Goal: Communication & Community: Answer question/provide support

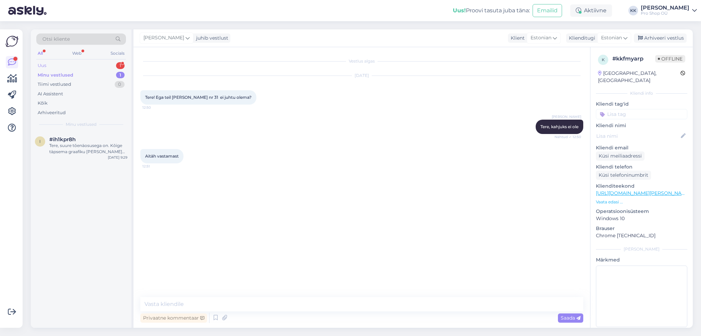
click at [41, 65] on div "Uus" at bounding box center [42, 65] width 9 height 7
click at [82, 149] on div "Tere! Kuidas ma saan tellid "Shimano ST-7020 linkide kattekummid" (Tootekood: Y…" at bounding box center [88, 149] width 78 height 12
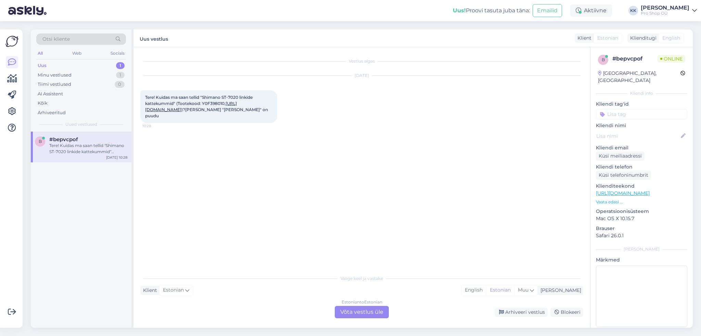
click at [165, 112] on link "[URL][DOMAIN_NAME]" at bounding box center [191, 106] width 92 height 11
click at [355, 314] on div "Estonian to Estonian Võta vestlus üle" at bounding box center [362, 312] width 54 height 12
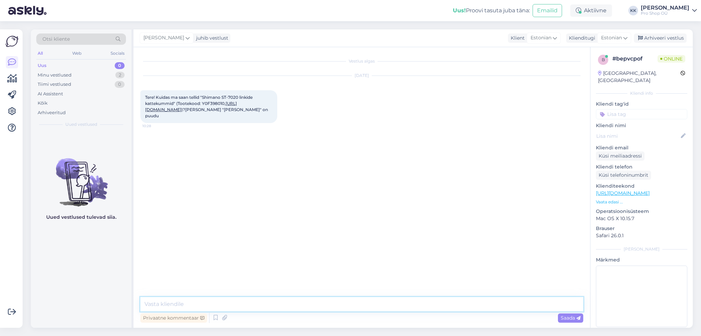
click at [264, 304] on textarea at bounding box center [361, 304] width 443 height 14
type textarea "Tere, korvi ei saa seda toodet lisada kuna toode on otsa saanud (näha on [PERSO…"
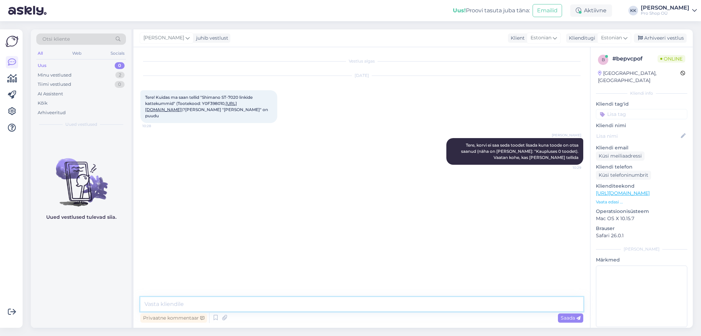
click at [289, 303] on textarea at bounding box center [361, 304] width 443 height 14
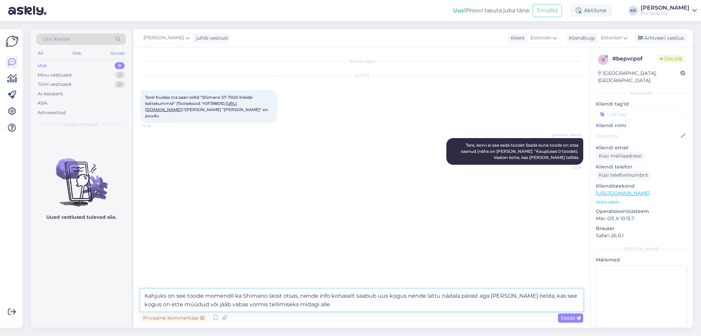
type textarea "Kahjuks on see toode momendil ka Shimano laost otsas, nende info kohaselt saabu…"
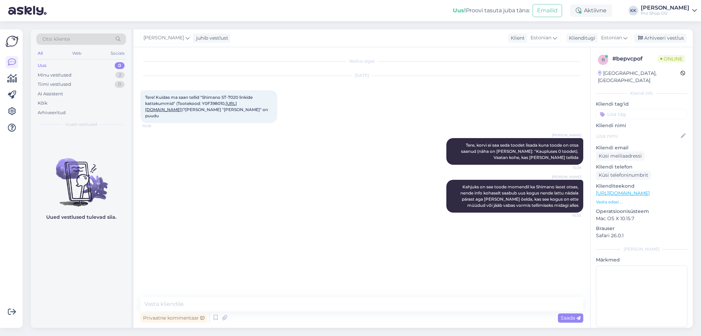
click at [608, 199] on p "Vaata edasi ..." at bounding box center [641, 202] width 91 height 6
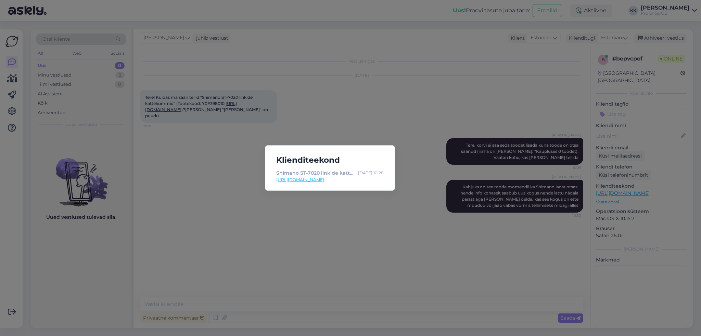
click at [363, 239] on div "Klienditeekond Shimano ST-7020 linkide kattekummid - [GEOGRAPHIC_DATA] [DATE] 1…" at bounding box center [350, 168] width 701 height 336
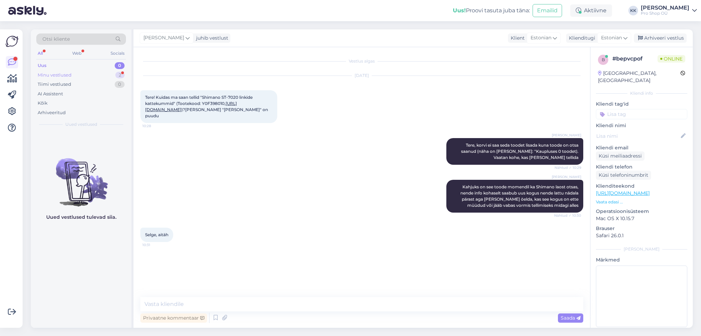
click at [42, 74] on div "Minu vestlused" at bounding box center [55, 75] width 34 height 7
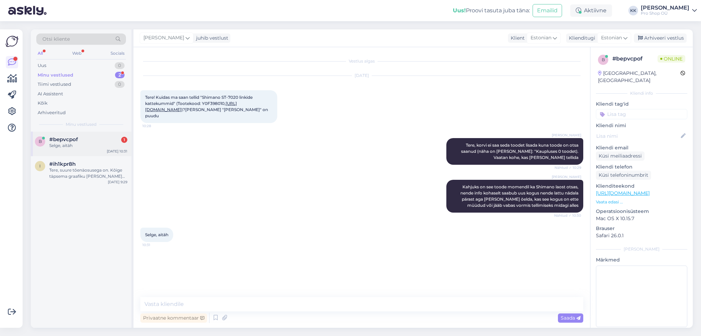
click at [73, 137] on span "#bepvcpof" at bounding box center [63, 139] width 29 height 6
click at [46, 65] on div "Uus" at bounding box center [42, 65] width 9 height 7
click at [80, 141] on div "#irgmjvou 1" at bounding box center [88, 139] width 78 height 6
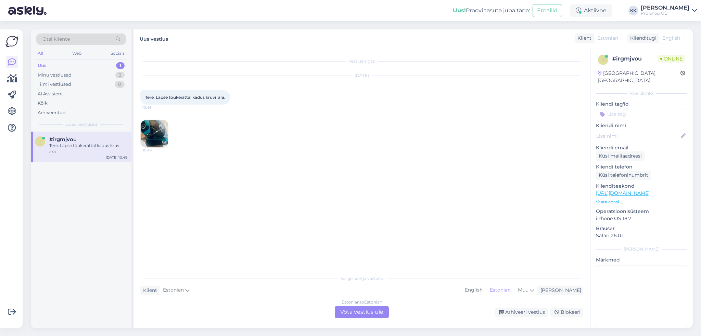
click at [344, 311] on div "Estonian to Estonian Võta vestlus üle" at bounding box center [362, 312] width 54 height 12
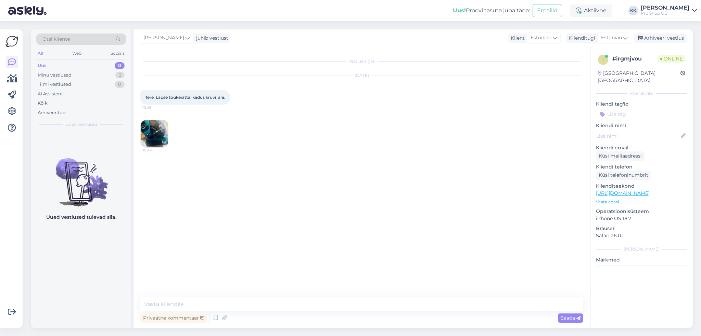
click at [151, 131] on img at bounding box center [154, 133] width 27 height 27
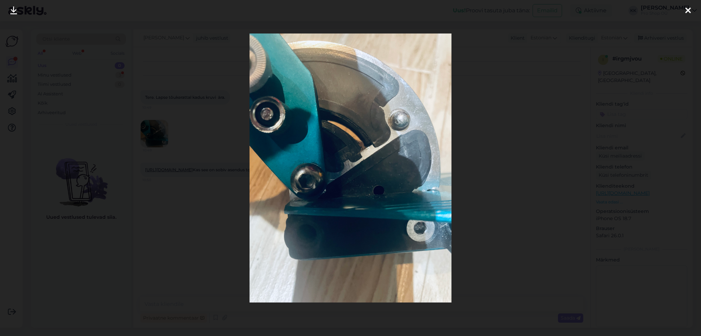
click at [499, 199] on div at bounding box center [350, 168] width 701 height 336
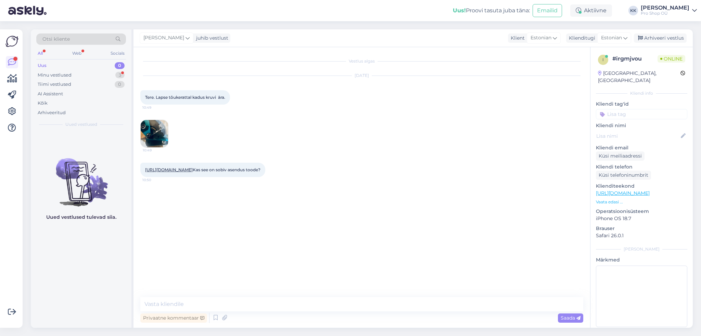
click at [171, 172] on link "[URL][DOMAIN_NAME]" at bounding box center [169, 169] width 48 height 5
click at [254, 305] on textarea at bounding box center [361, 304] width 443 height 14
type textarea "Tere, kohe vaatan"
click at [260, 301] on textarea at bounding box center [361, 304] width 443 height 14
type textarea "T"
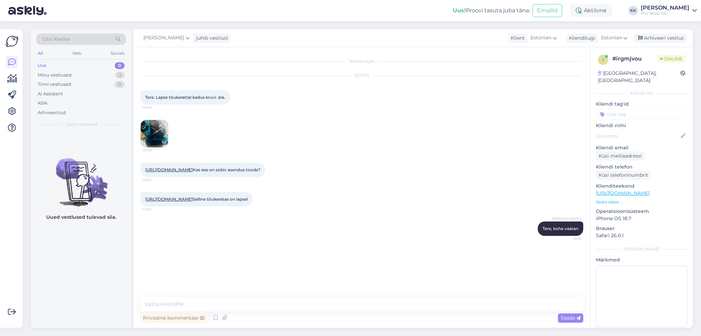
click at [152, 136] on img at bounding box center [154, 133] width 27 height 27
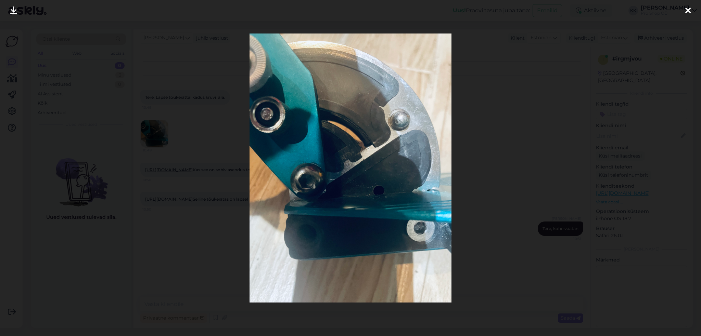
click at [490, 120] on div at bounding box center [350, 168] width 701 height 336
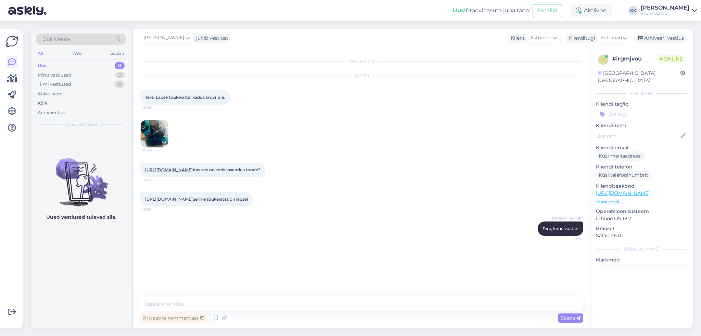
click at [154, 139] on img at bounding box center [154, 133] width 27 height 27
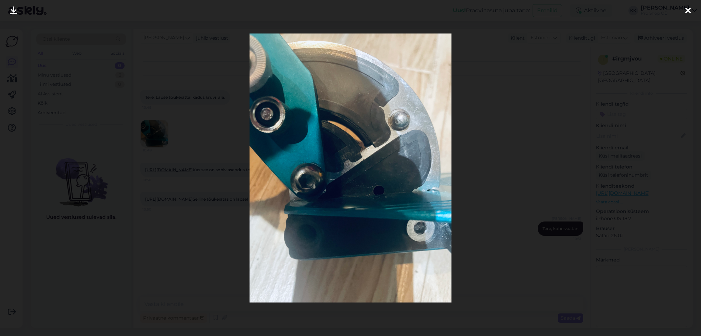
click at [502, 149] on div at bounding box center [350, 168] width 701 height 336
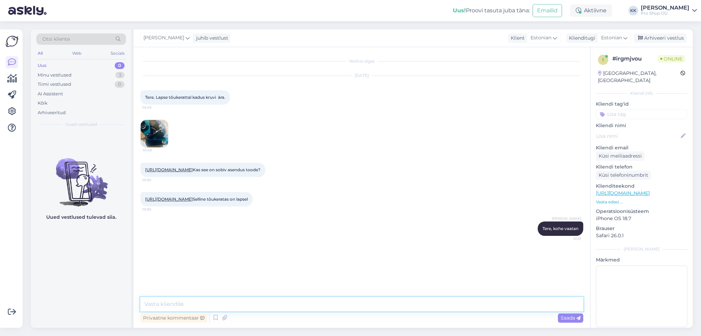
click at [276, 301] on textarea at bounding box center [361, 304] width 443 height 14
paste textarea "[URL][DOMAIN_NAME]"
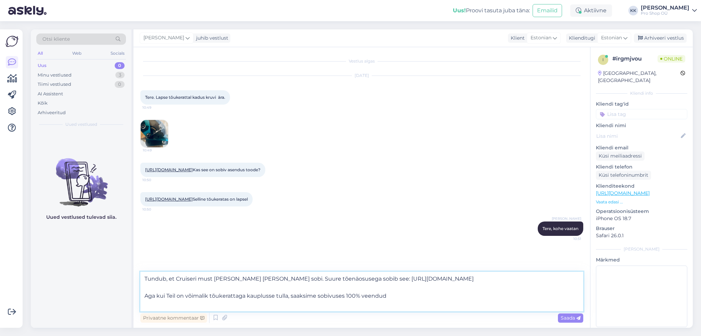
type textarea "Tundub, et Cruiseri must [PERSON_NAME] [PERSON_NAME] sobi. Suure tõenäosusega s…"
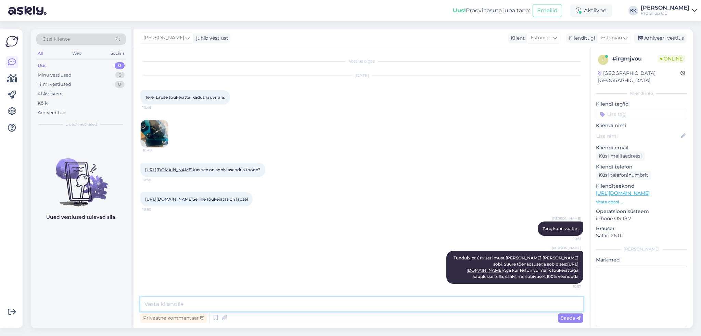
scroll to position [55, 0]
click at [300, 306] on textarea at bounding box center [361, 304] width 443 height 14
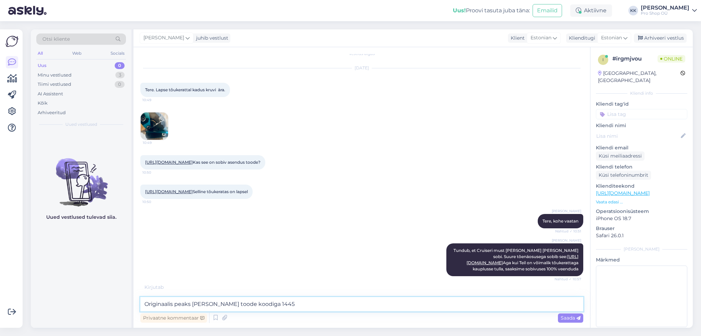
click at [278, 304] on textarea "Originaalis peaks [PERSON_NAME] toode koodiga 1445" at bounding box center [361, 304] width 443 height 14
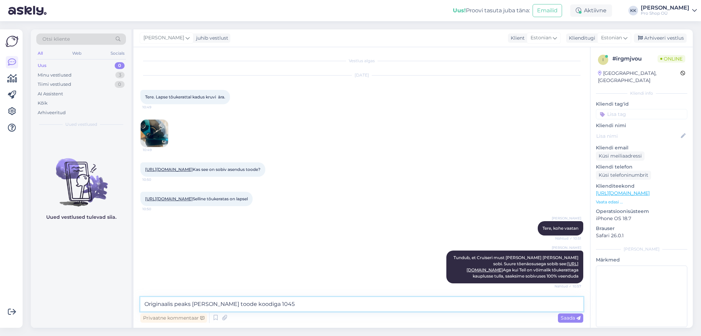
scroll to position [55, 0]
click at [292, 305] on textarea "Originaalis peaks [PERSON_NAME] toode koodiga 1045" at bounding box center [361, 304] width 443 height 14
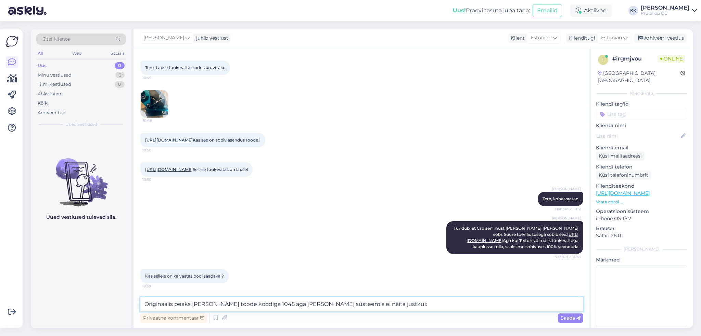
paste textarea "[URL][DOMAIN_NAME]"
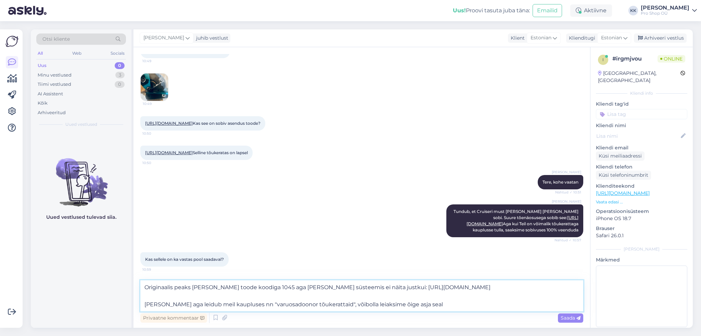
type textarea "Originaalis peaks [PERSON_NAME] toode koodiga 1045 aga [PERSON_NAME] süsteemis …"
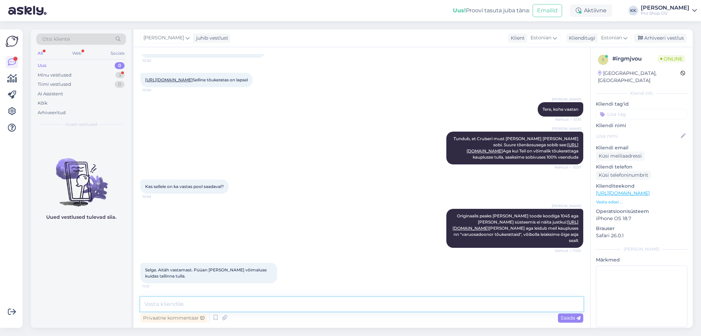
scroll to position [181, 0]
click at [333, 303] on textarea at bounding box center [361, 304] width 443 height 14
type textarea "Palun-palun!"
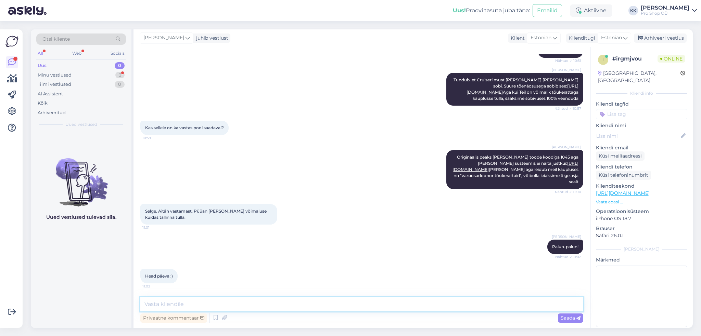
scroll to position [239, 0]
click at [283, 308] on textarea at bounding box center [361, 304] width 443 height 14
type textarea "Aitäh, Teilegi! :)"
